Goal: Find specific page/section: Find specific page/section

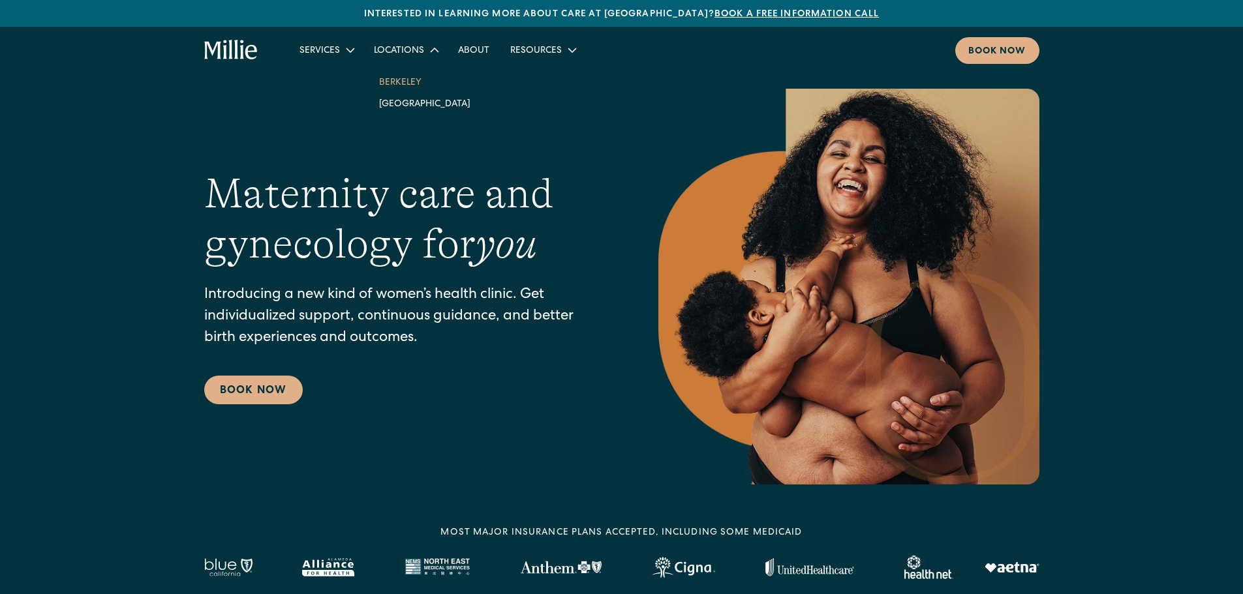
click at [383, 82] on link "Berkeley" at bounding box center [425, 82] width 112 height 22
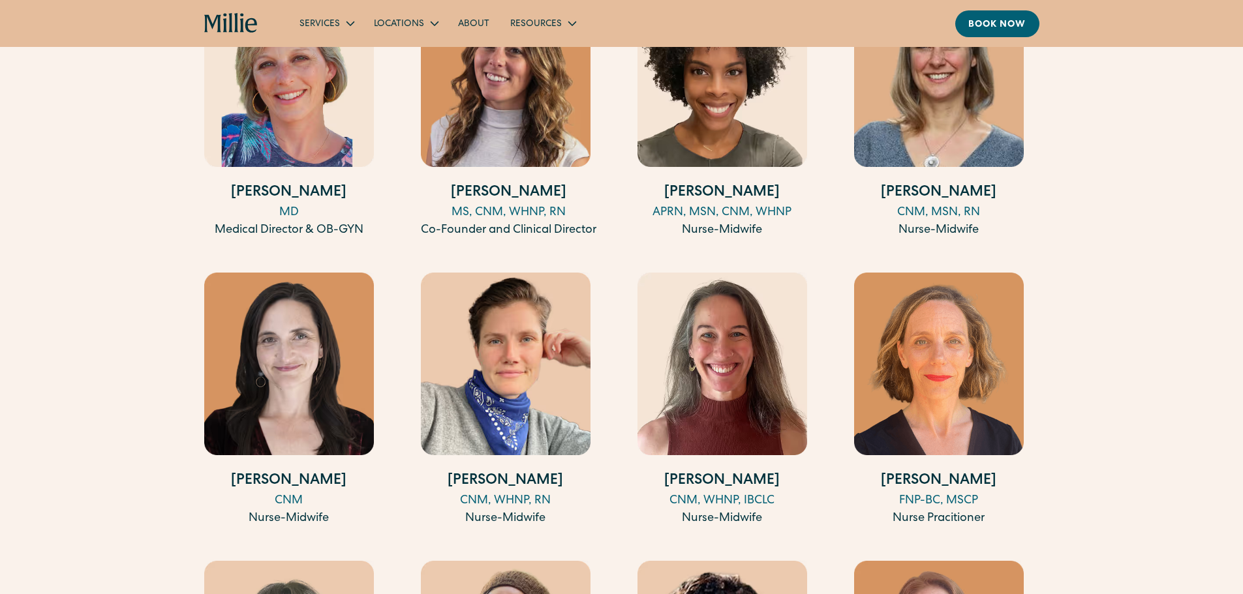
scroll to position [1429, 0]
click at [280, 473] on h4 "[PERSON_NAME]" at bounding box center [289, 481] width 170 height 22
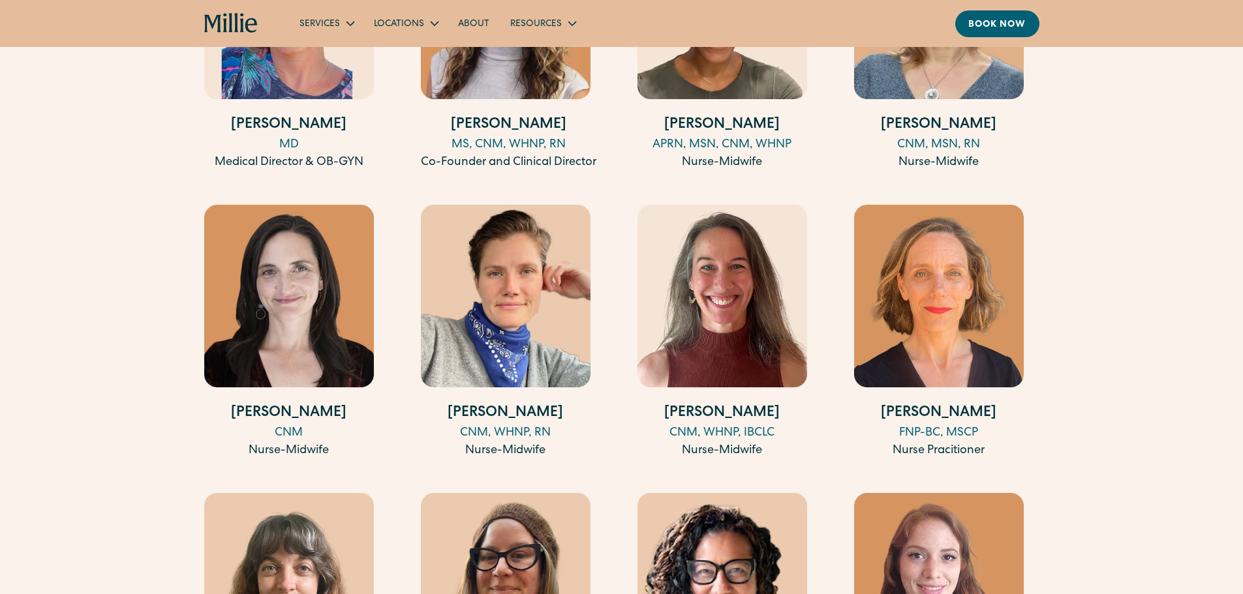
scroll to position [1716, 0]
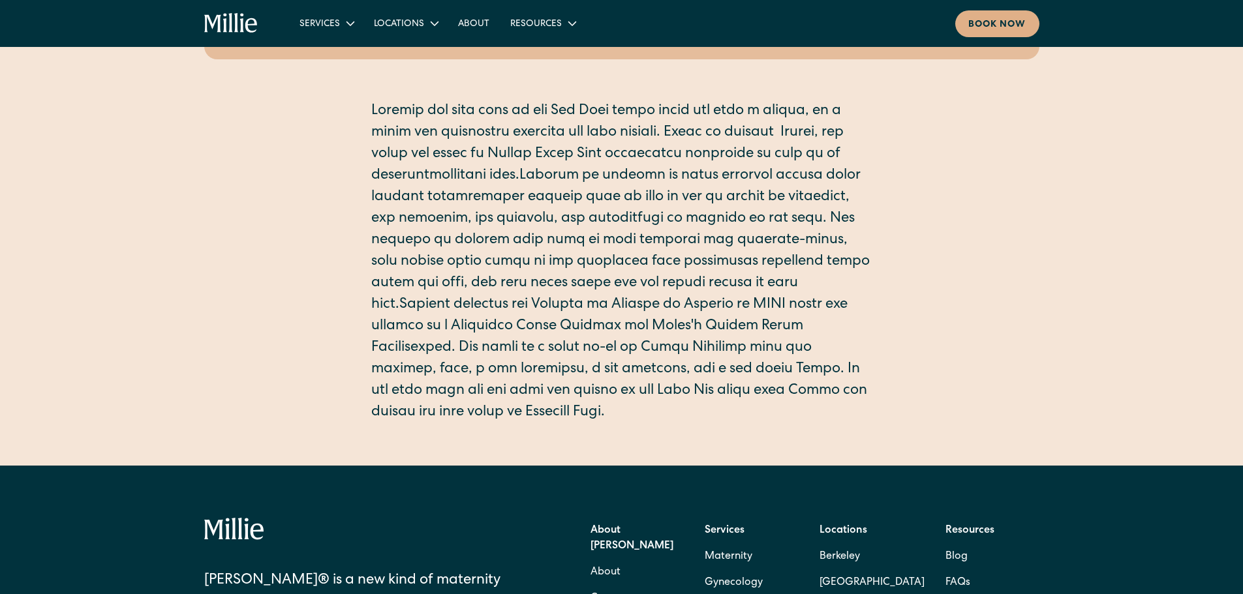
scroll to position [288, 0]
